Goal: Task Accomplishment & Management: Manage account settings

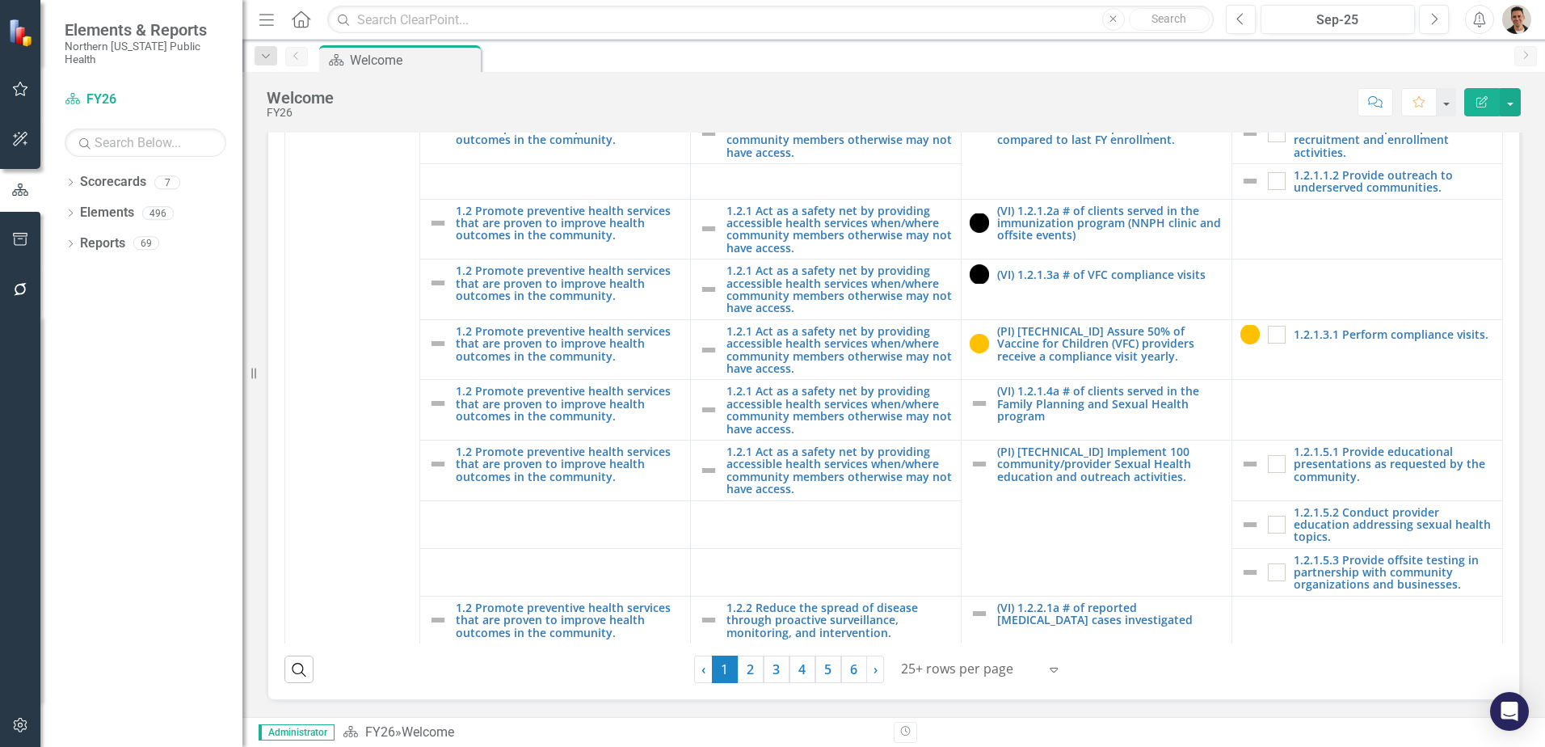
scroll to position [2182, 0]
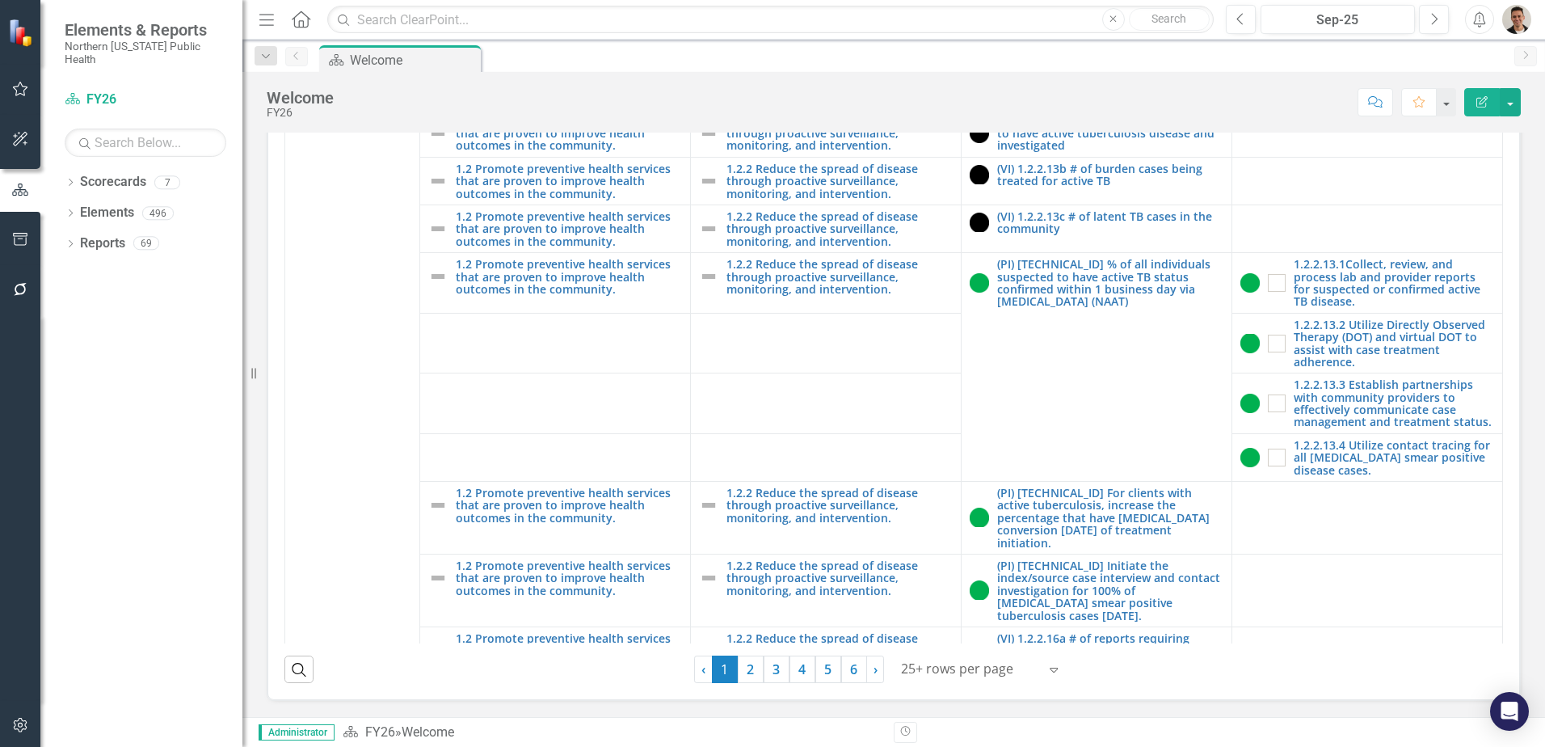
drag, startPoint x: 742, startPoint y: 671, endPoint x: 810, endPoint y: 570, distance: 122.1
click at [742, 671] on link "2" at bounding box center [751, 668] width 26 height 27
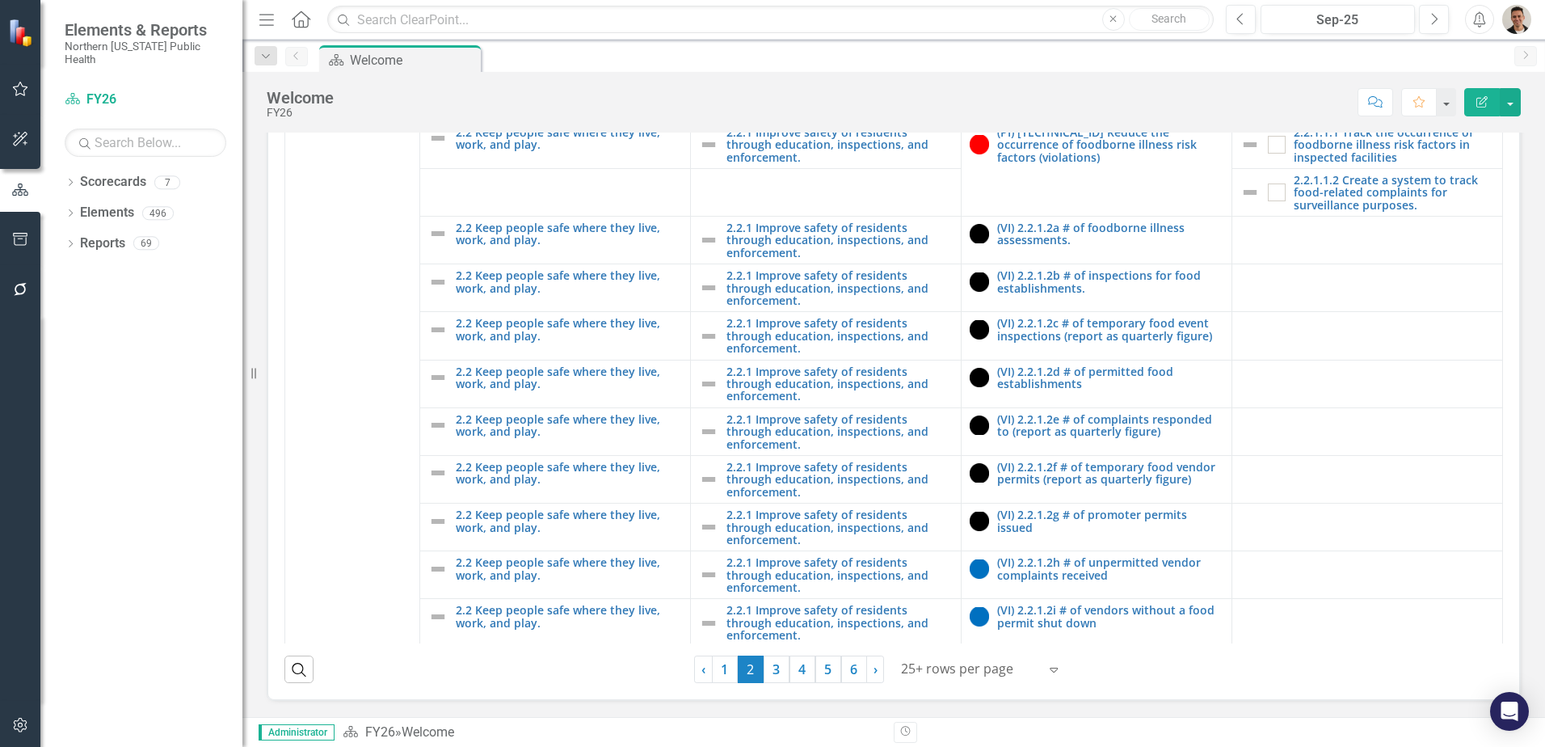
scroll to position [3705, 0]
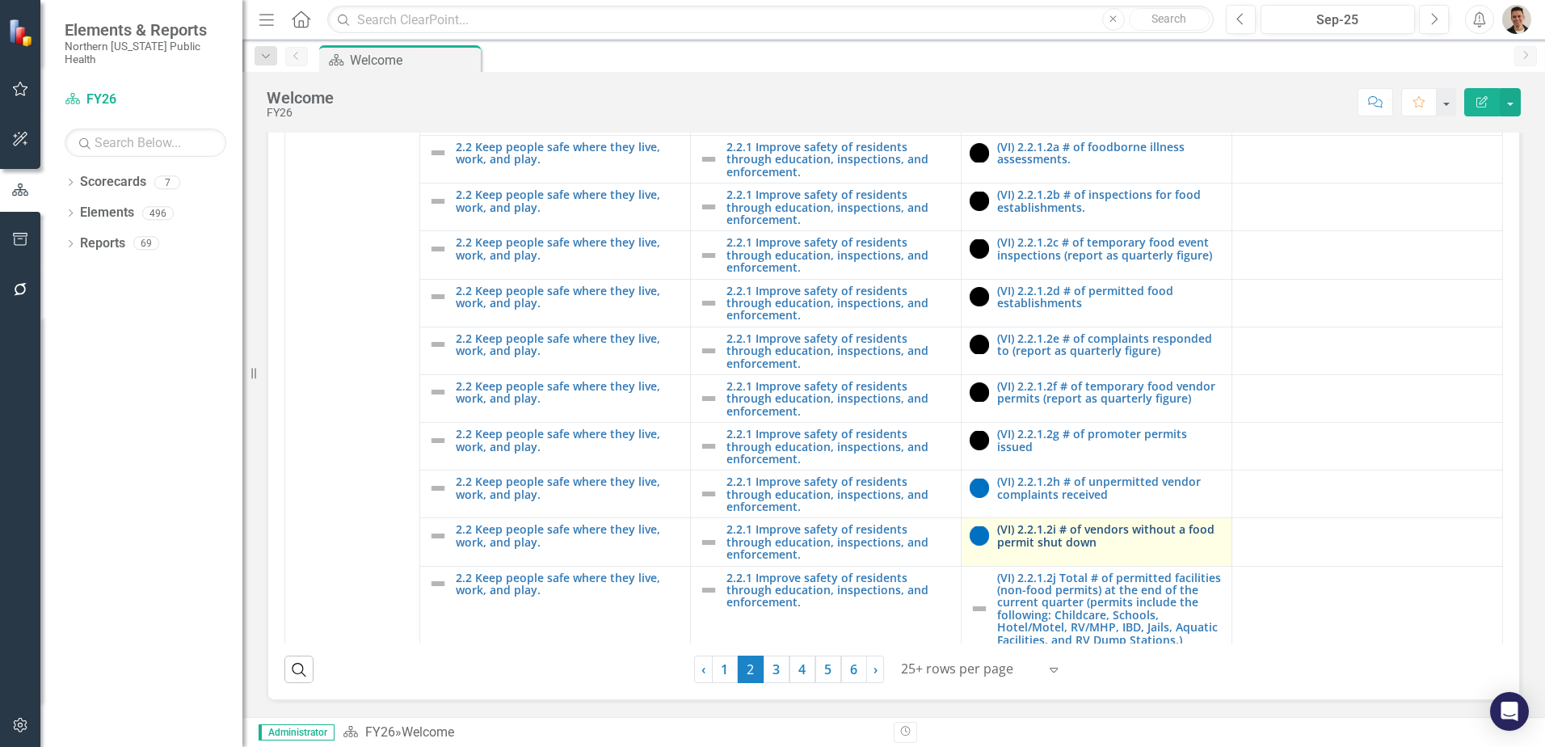
click at [1068, 523] on link "(VI) 2.2.1.2i # of vendors without a food permit shut down" at bounding box center [1110, 535] width 226 height 25
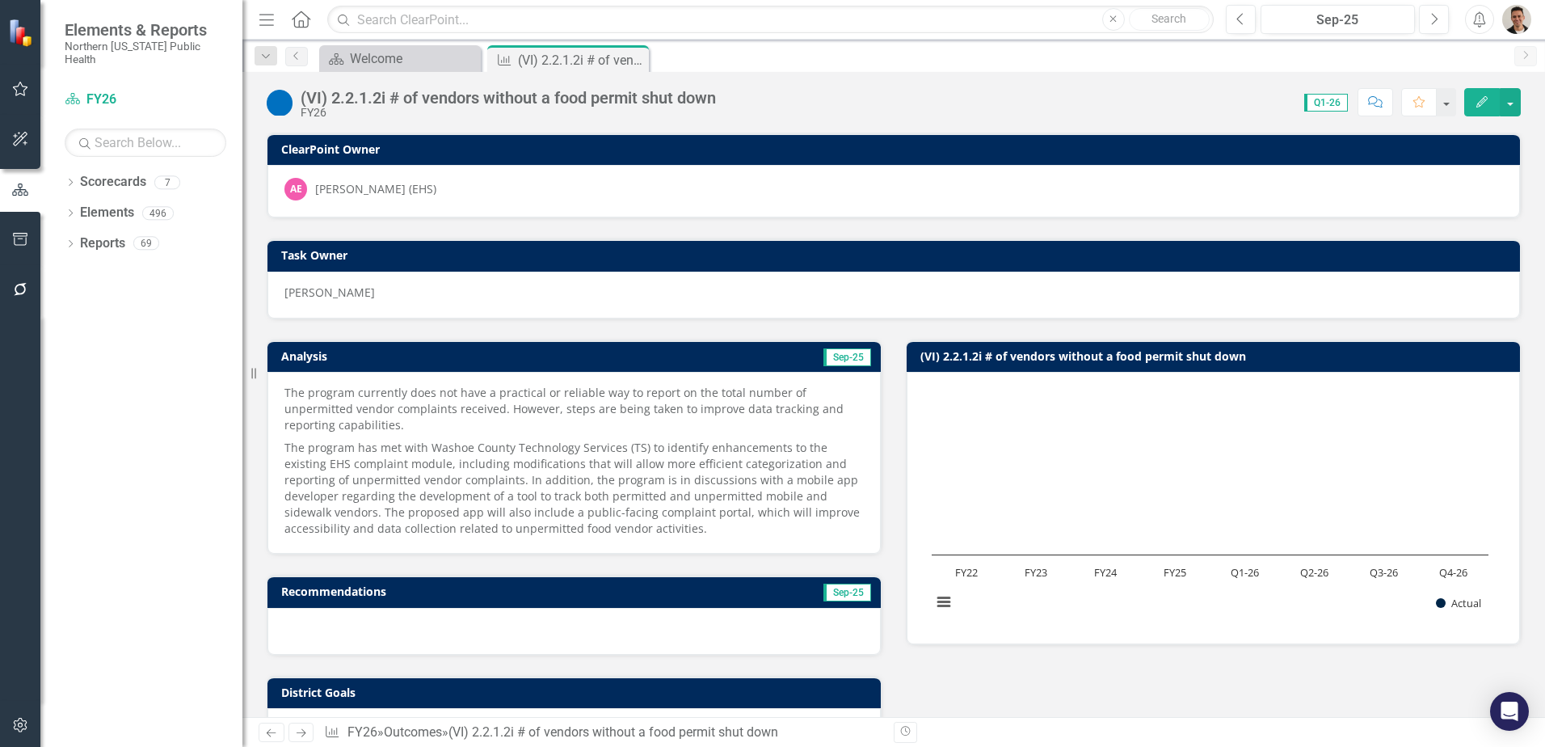
click at [450, 103] on div "(VI) 2.2.1.2i # of vendors without a food permit shut down" at bounding box center [508, 98] width 415 height 18
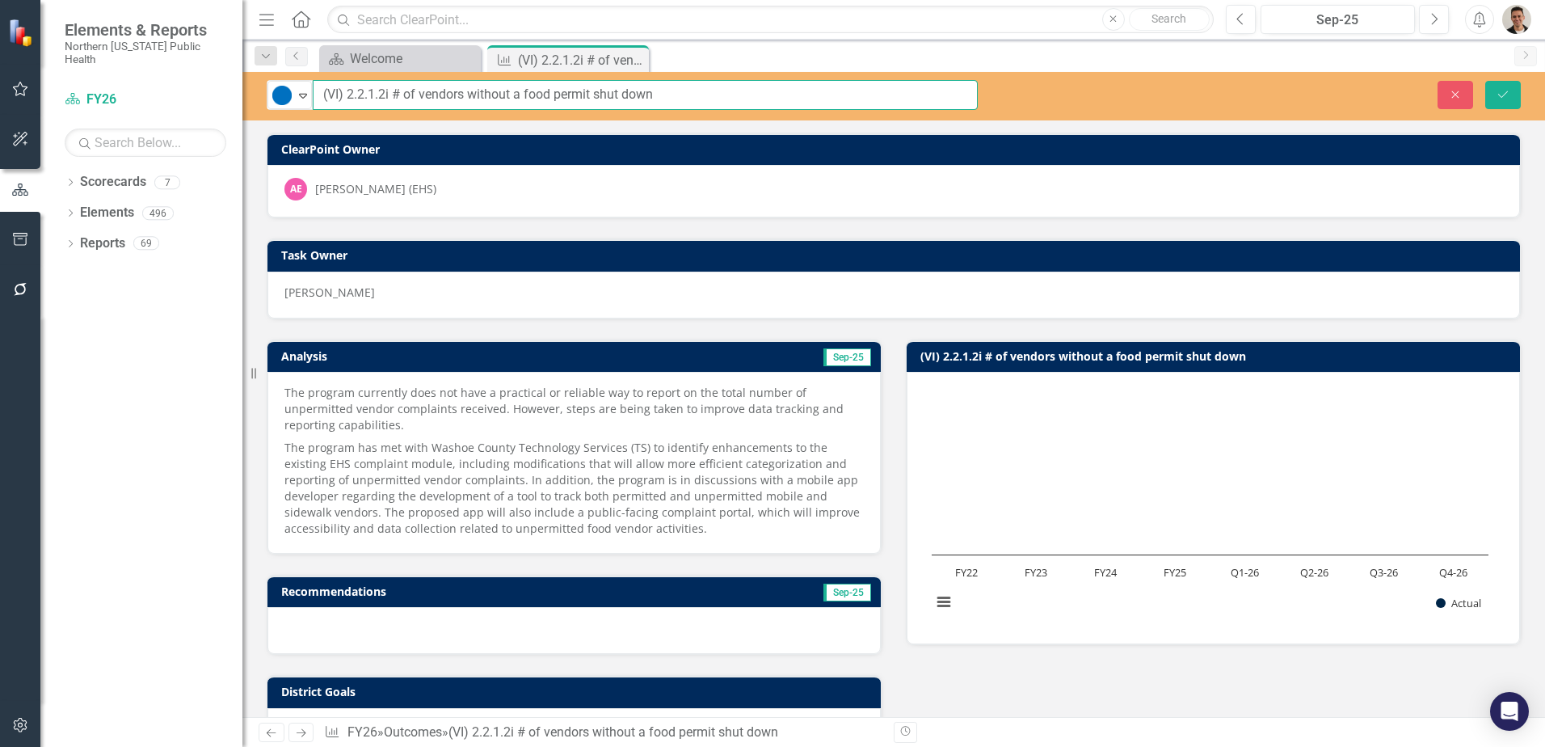
click at [456, 94] on input "(VI) 2.2.1.2i # of vendors without a food permit shut down" at bounding box center [645, 95] width 665 height 30
drag, startPoint x: 422, startPoint y: 92, endPoint x: 688, endPoint y: 116, distance: 267.7
click at [699, 97] on input "(VI) 2.2.1.2i # of vendors without a food permit shut down" at bounding box center [645, 95] width 665 height 30
paste input "unpermitted vendors required to cease operations"
type input "(VI) 2.2.1.2i # of unpermitted vendors required to cease operations"
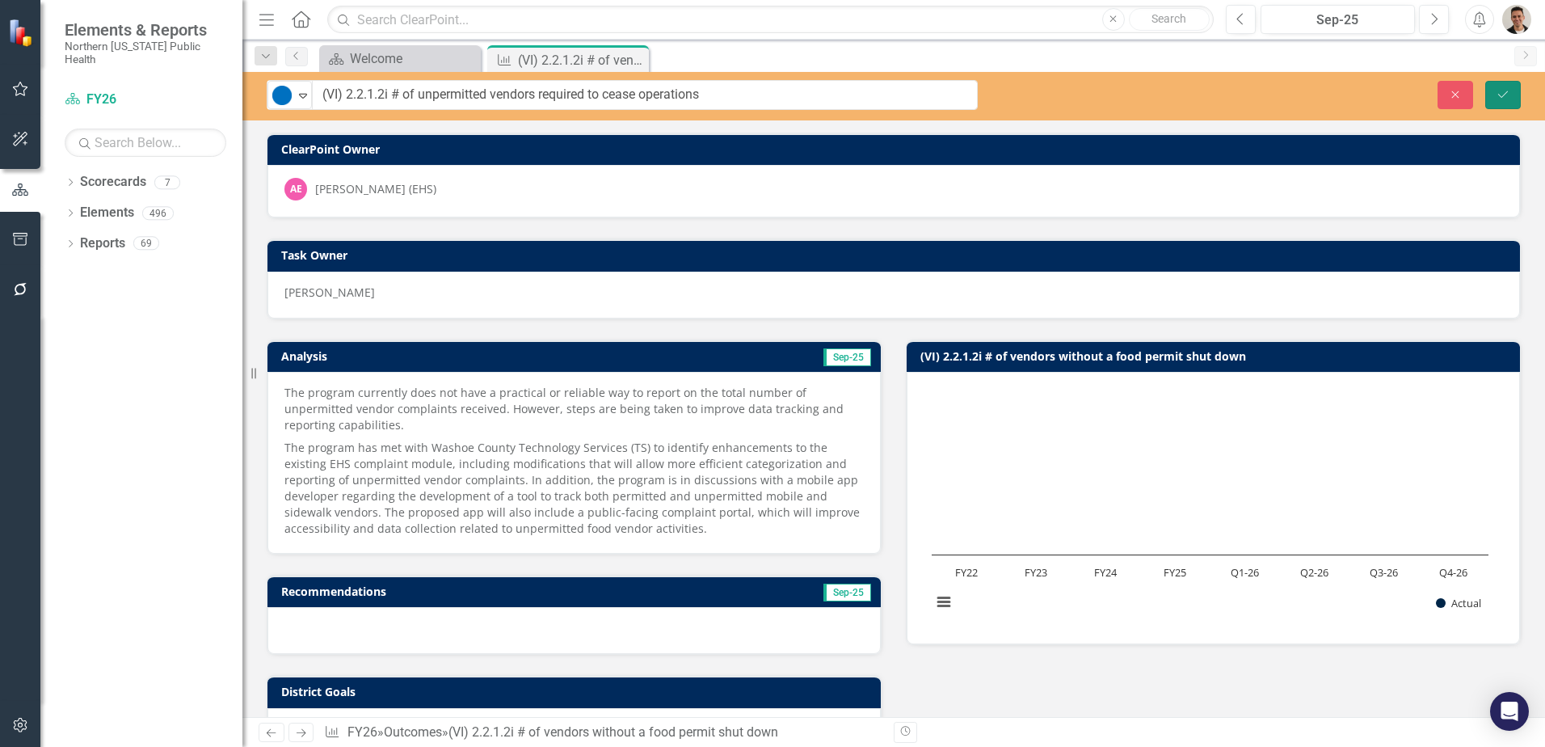
click at [1488, 101] on button "Save" at bounding box center [1503, 95] width 36 height 28
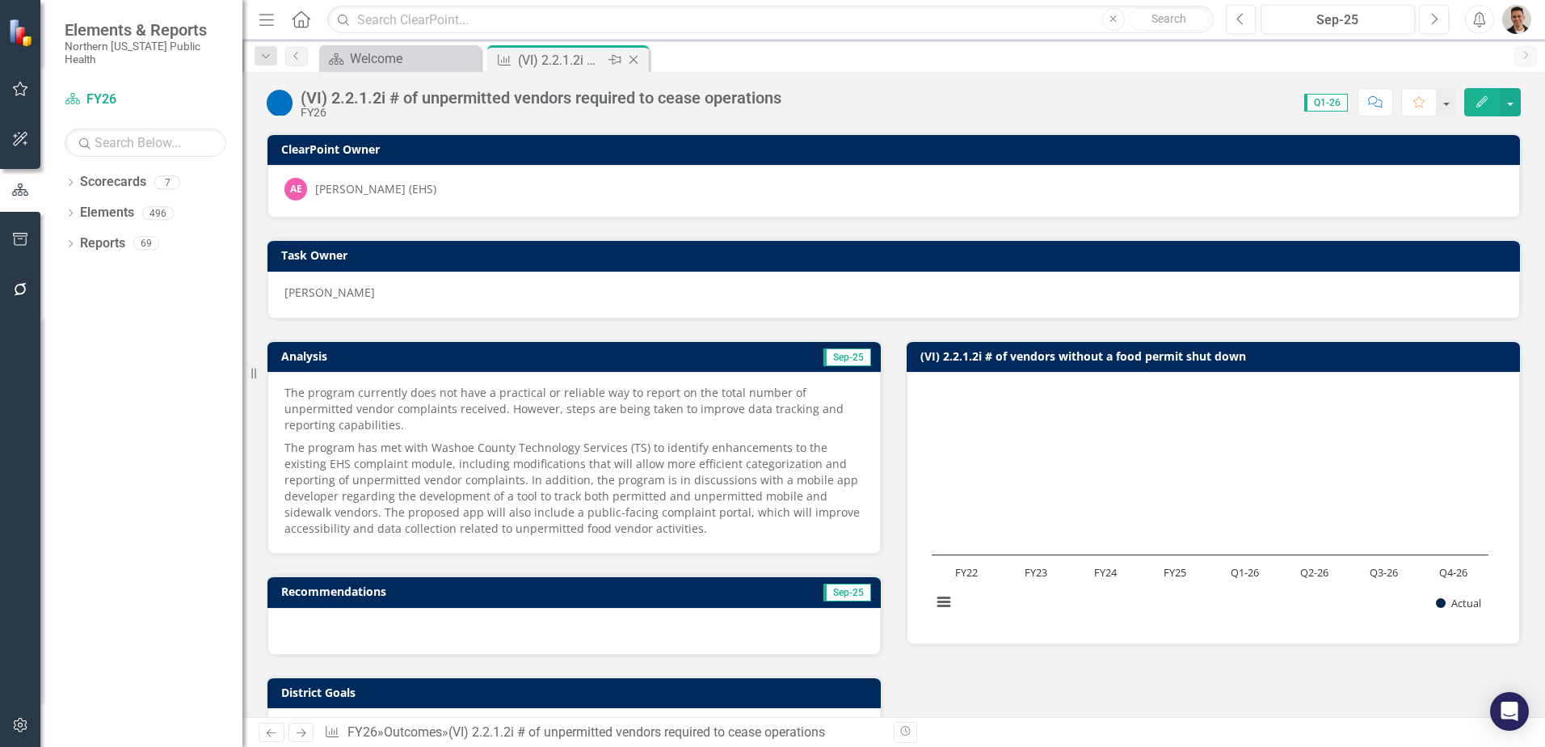
click at [633, 61] on icon at bounding box center [633, 60] width 9 height 9
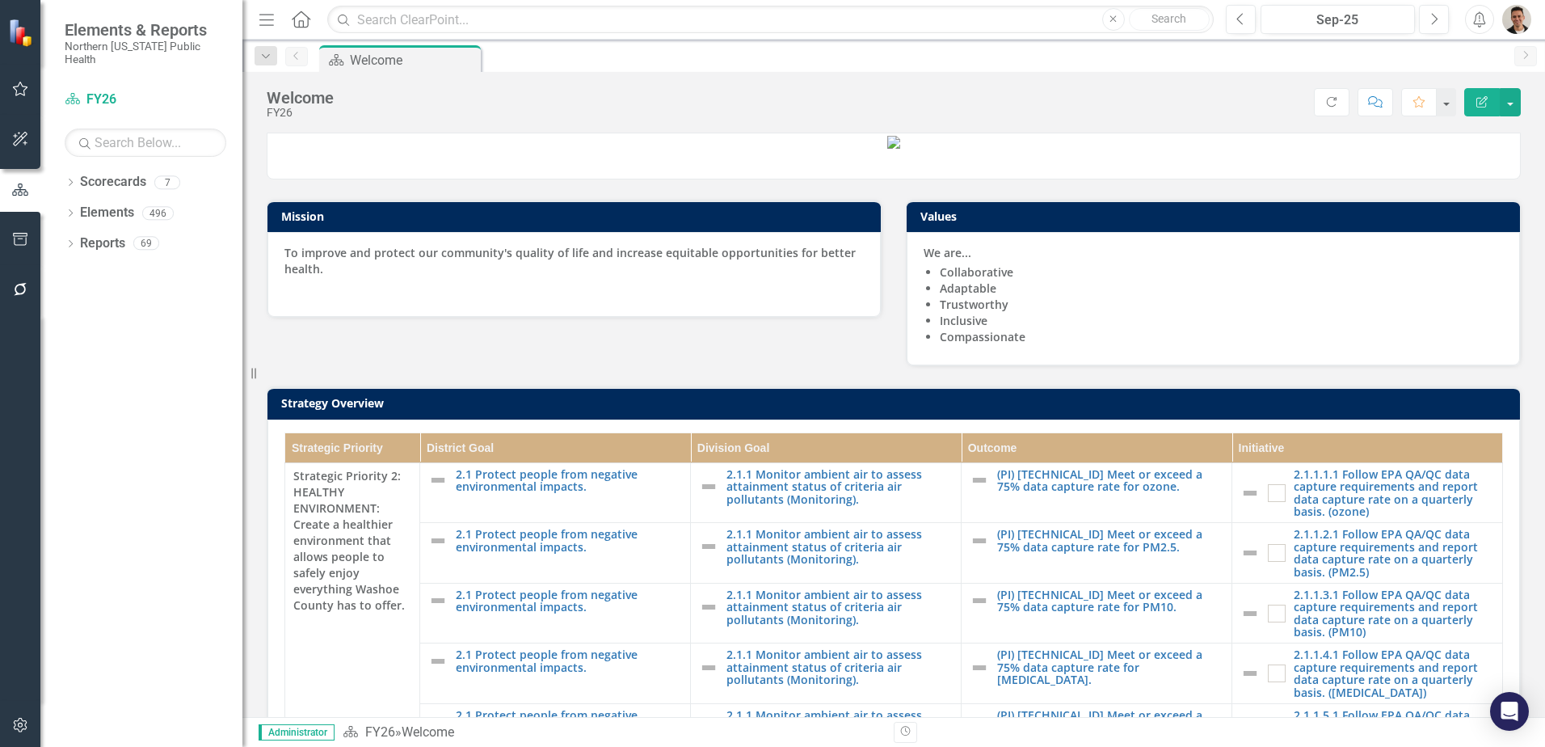
click at [1523, 26] on img "button" at bounding box center [1516, 19] width 29 height 29
